Goal: Task Accomplishment & Management: Manage account settings

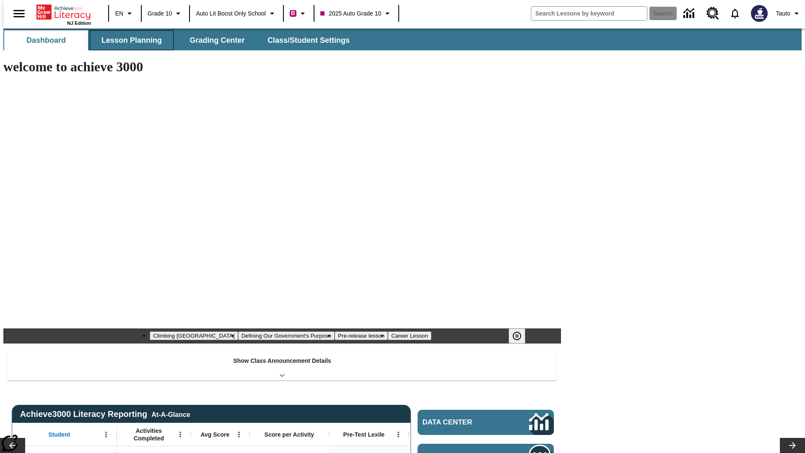
click at [128, 40] on span "Lesson Planning" at bounding box center [131, 41] width 60 height 10
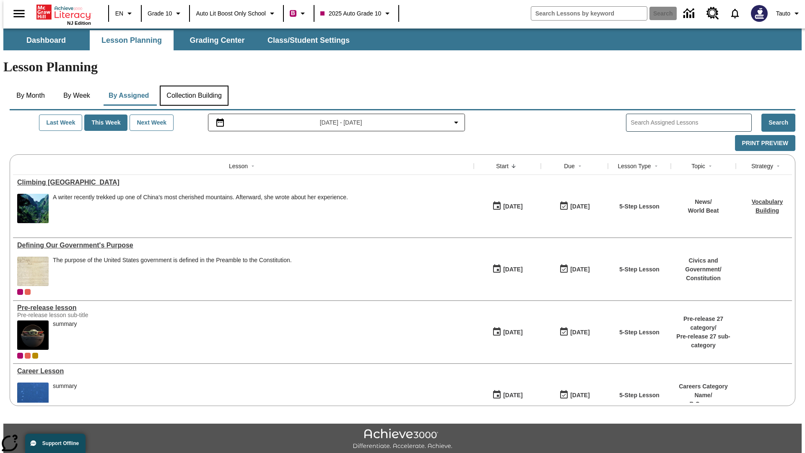
click at [194, 86] on button "Collection Building" at bounding box center [194, 96] width 69 height 20
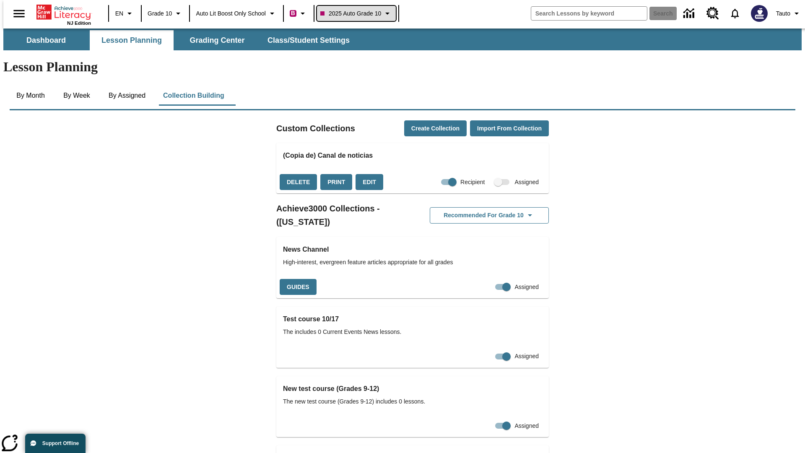
click at [359, 13] on span "2025 Auto Grade 10" at bounding box center [350, 13] width 61 height 9
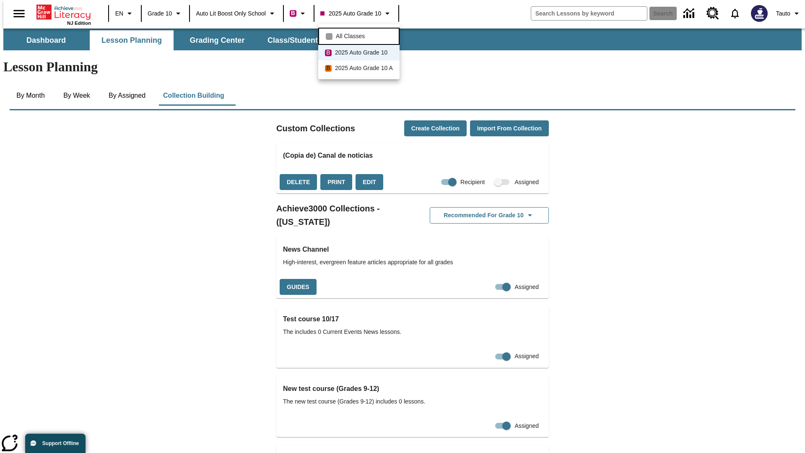
click at [360, 35] on span "All Classes" at bounding box center [350, 36] width 29 height 9
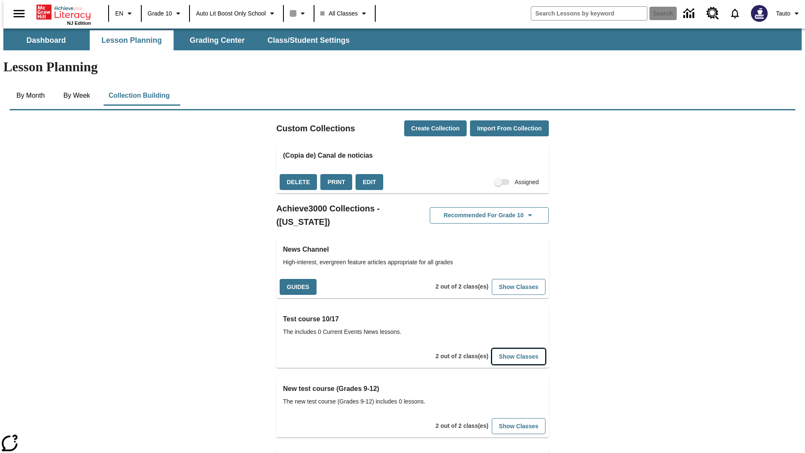
click at [506, 348] on button "Show Classes" at bounding box center [519, 356] width 54 height 16
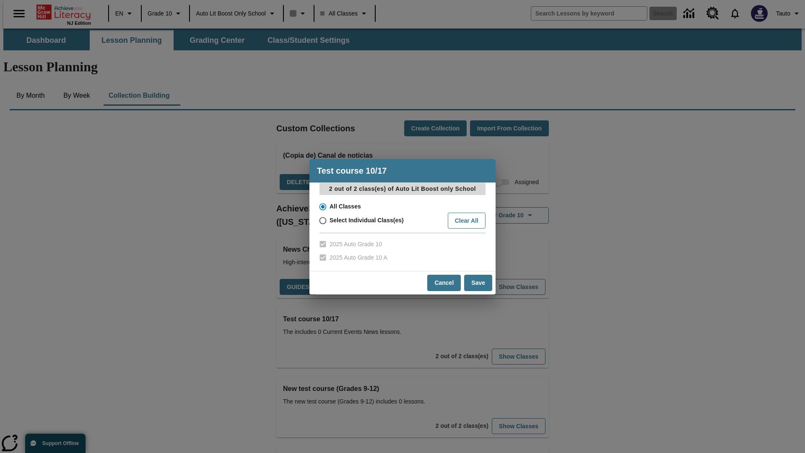
click at [322, 206] on input "All Classes" at bounding box center [322, 207] width 15 height 12
click at [445, 283] on button "Cancel" at bounding box center [444, 283] width 34 height 16
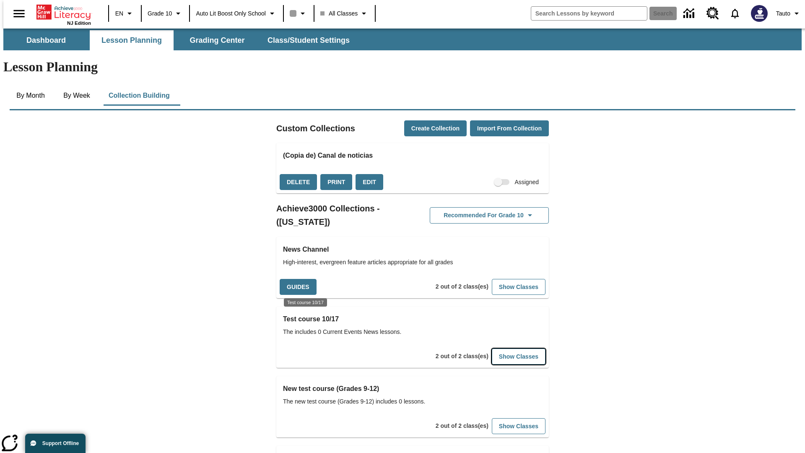
click at [506, 348] on button "Show Classes" at bounding box center [519, 356] width 54 height 16
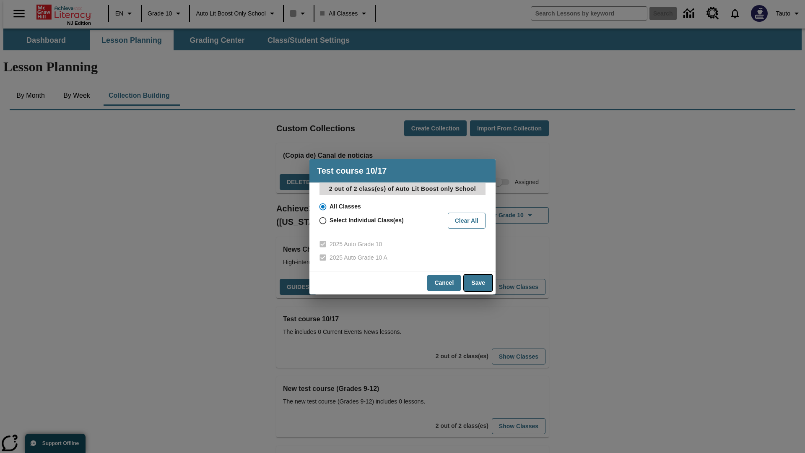
click at [478, 283] on button "Save" at bounding box center [478, 283] width 28 height 16
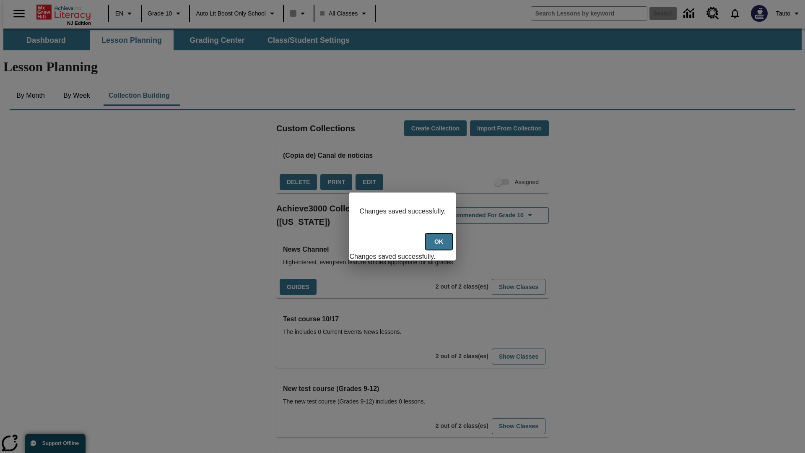
click at [440, 246] on button "Ok" at bounding box center [439, 242] width 27 height 16
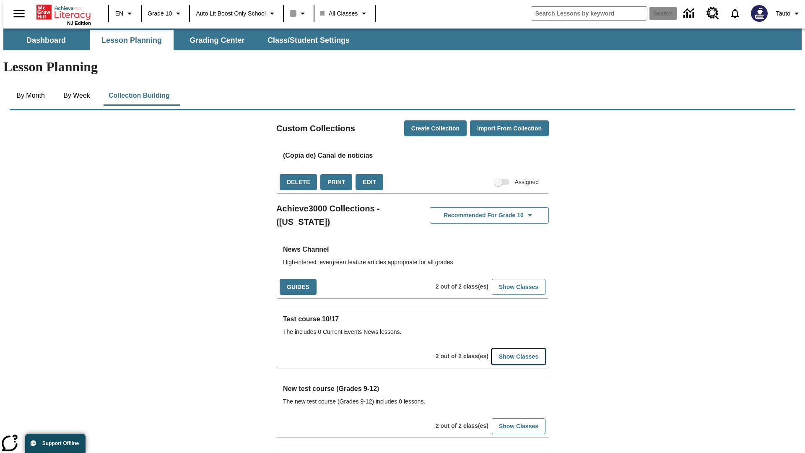
click at [506, 348] on button "Show Classes" at bounding box center [519, 356] width 54 height 16
